Goal: Navigation & Orientation: Find specific page/section

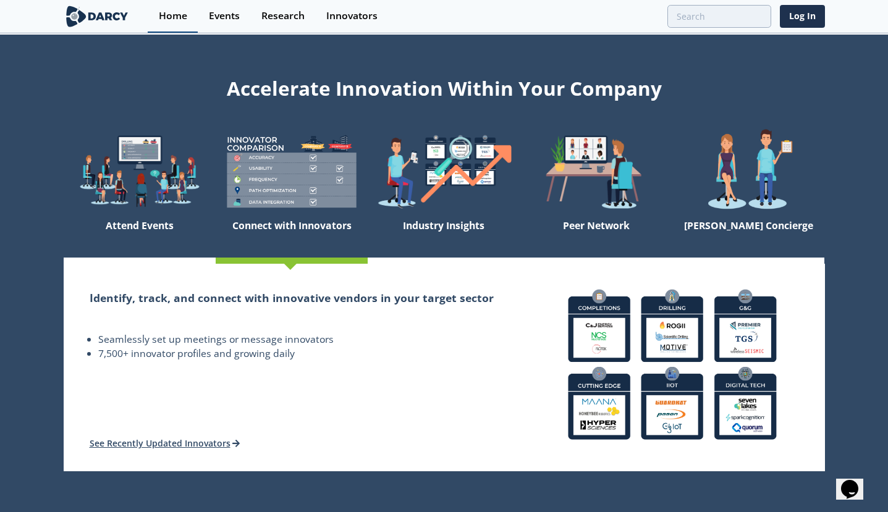
click at [165, 15] on div "Home" at bounding box center [173, 16] width 28 height 10
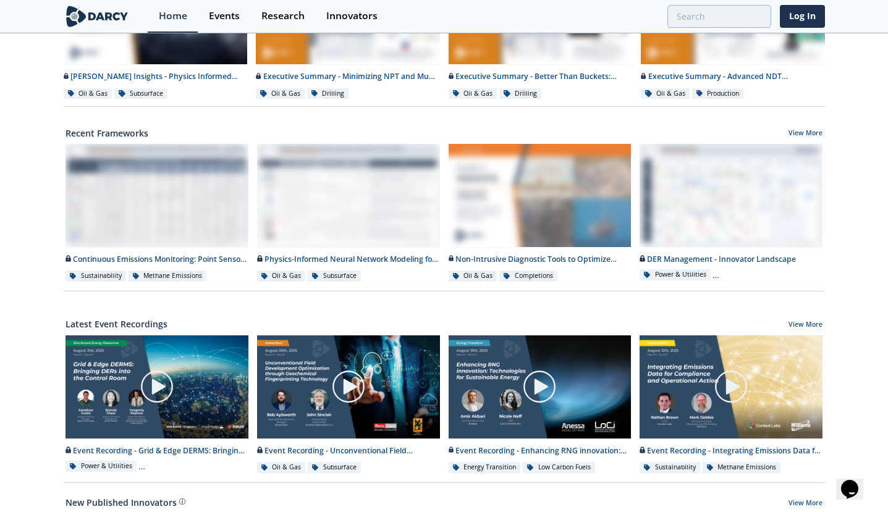
scroll to position [626, 0]
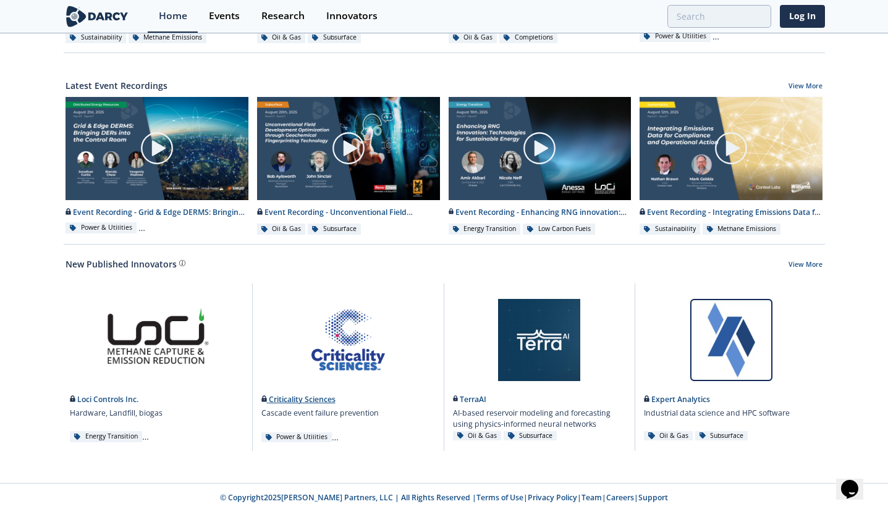
click at [345, 332] on link at bounding box center [348, 336] width 174 height 104
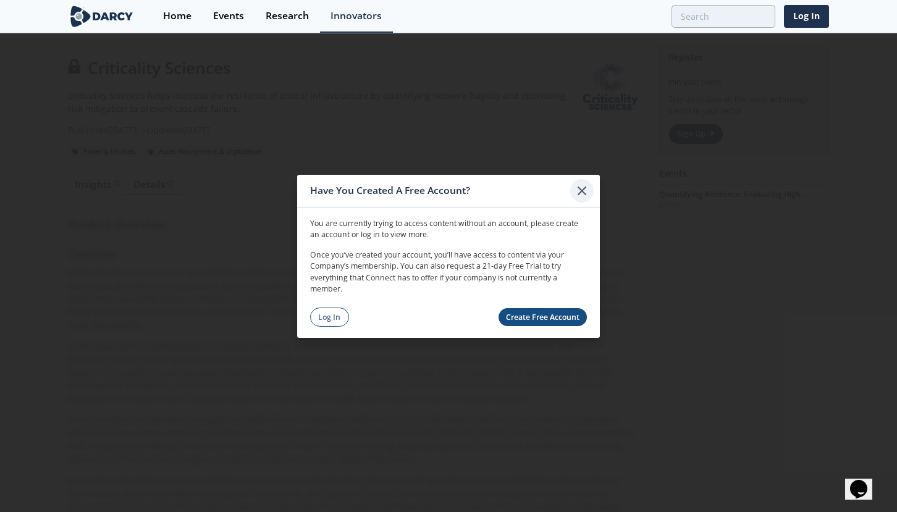
click at [580, 188] on icon at bounding box center [581, 190] width 7 height 7
